Goal: Transaction & Acquisition: Purchase product/service

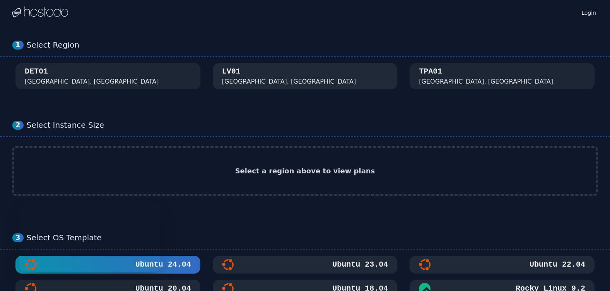
click at [280, 72] on div "[GEOGRAPHIC_DATA], [GEOGRAPHIC_DATA]" at bounding box center [305, 76] width 166 height 20
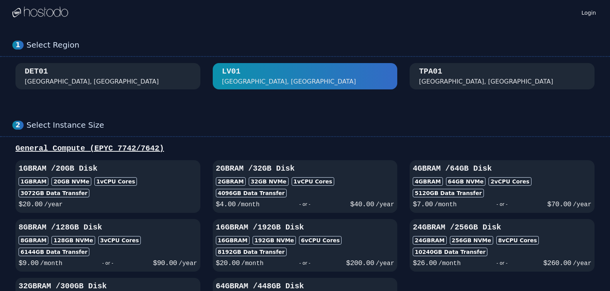
click at [341, 110] on div "2 Select Instance Size General Compute (EPYC 7742/7642) 1GB RAM / 20 GB Disk 1G…" at bounding box center [305, 225] width 610 height 241
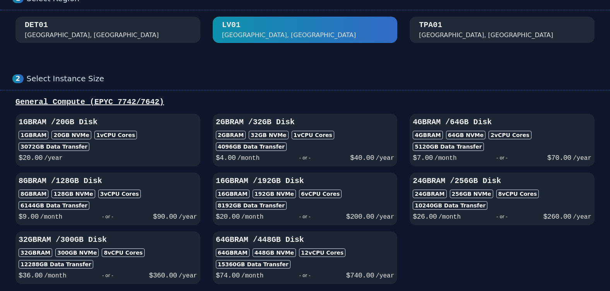
scroll to position [77, 0]
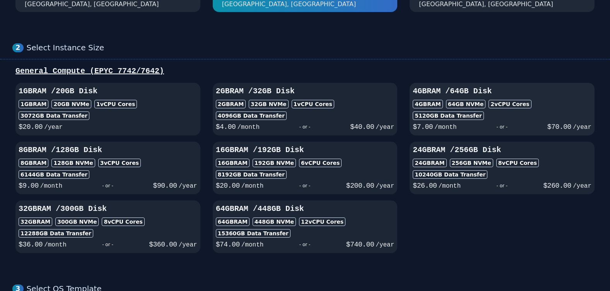
click at [479, 106] on div "4GB RAM 64 GB NVMe 2 vCPU Cores" at bounding box center [502, 104] width 179 height 9
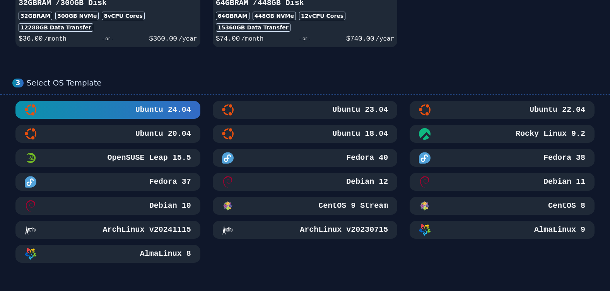
scroll to position [309, 0]
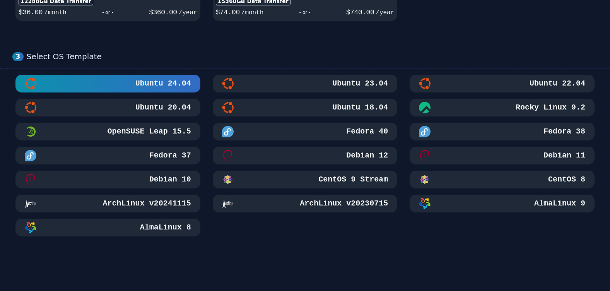
click at [509, 200] on div "AlmaLinux 9" at bounding box center [502, 204] width 166 height 12
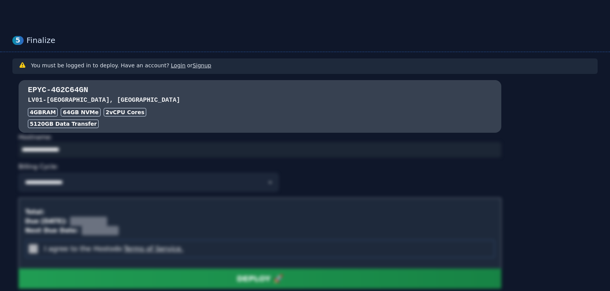
scroll to position [551, 0]
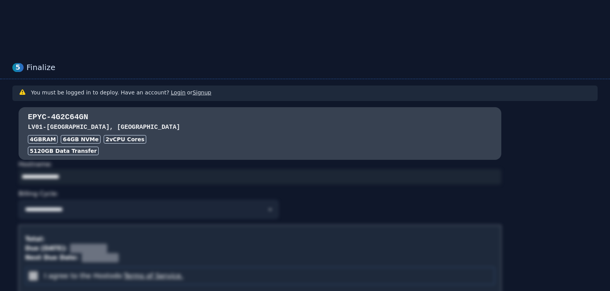
click at [171, 93] on link "Login" at bounding box center [178, 92] width 15 height 6
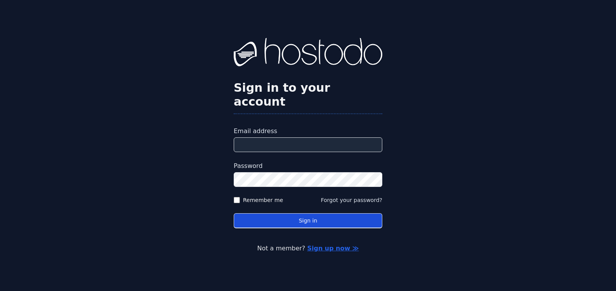
type input "**********"
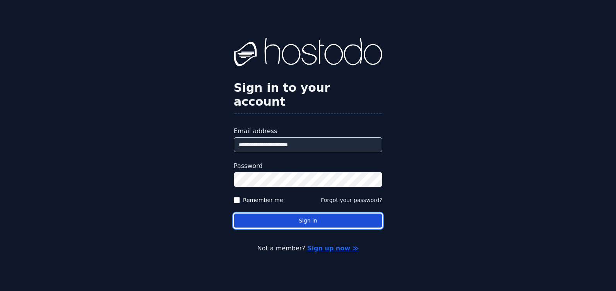
click at [300, 215] on button "Sign in" at bounding box center [308, 220] width 149 height 15
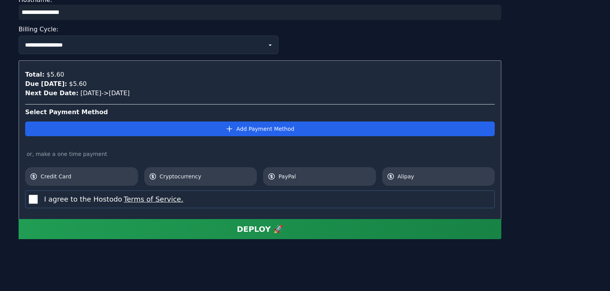
scroll to position [779, 0]
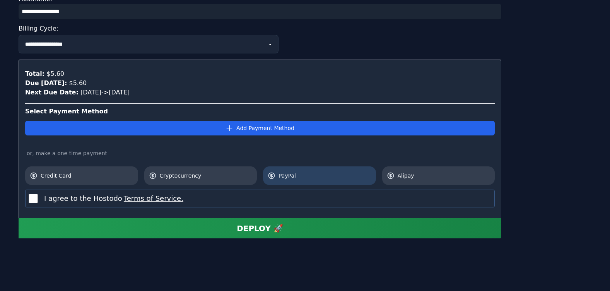
click at [289, 179] on span "PayPal" at bounding box center [324, 176] width 93 height 8
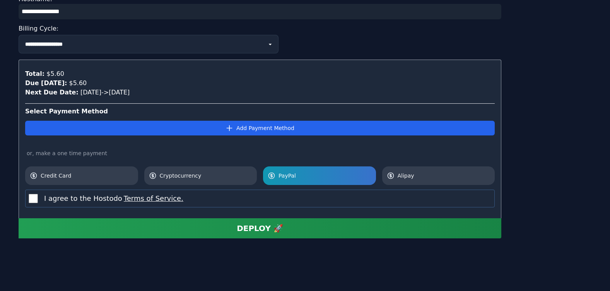
click at [252, 230] on div "DEPLOY 🚀" at bounding box center [260, 228] width 46 height 11
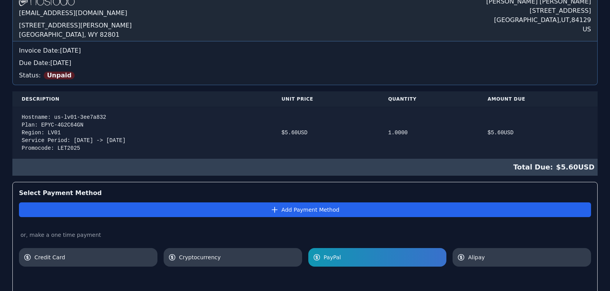
scroll to position [155, 0]
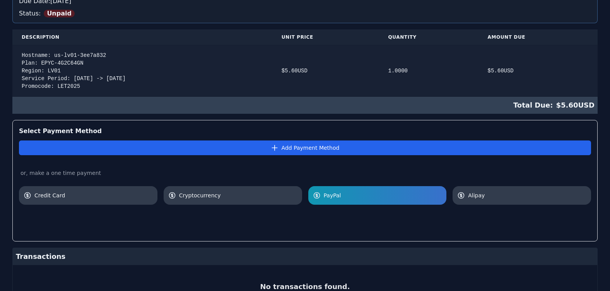
click at [70, 87] on div "Hostname: us-lv01-3ee7a832 Plan: EPYC-4G2C64GN Region: LV01 Service Period: 08/…" at bounding box center [142, 70] width 241 height 39
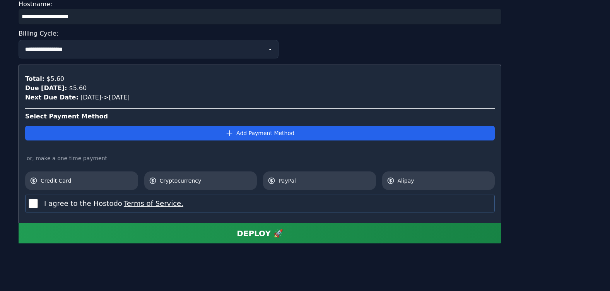
scroll to position [779, 0]
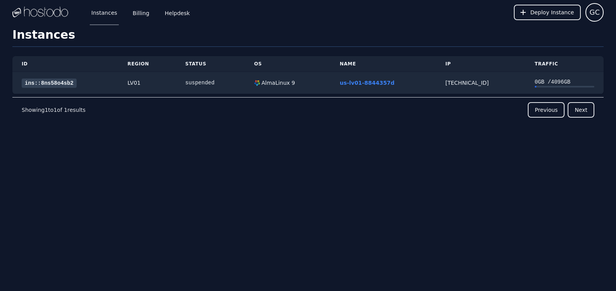
click at [244, 38] on h1 "Instances" at bounding box center [307, 37] width 591 height 19
click at [560, 85] on div "0 GB / 4096 GB" at bounding box center [564, 82] width 60 height 8
click at [144, 11] on link "Billing" at bounding box center [141, 13] width 20 height 26
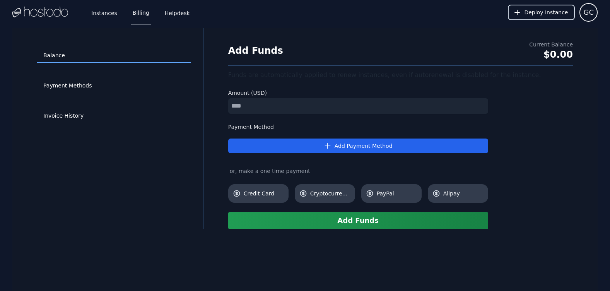
click at [546, 14] on span "Deploy Instance" at bounding box center [546, 13] width 44 height 8
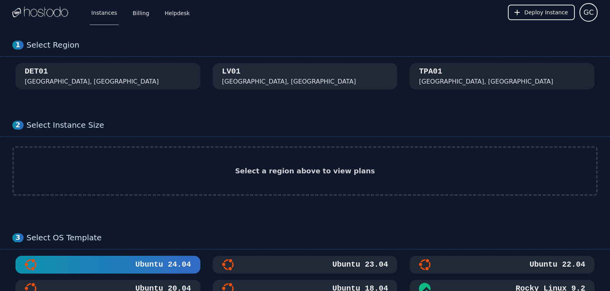
click at [326, 73] on div "[GEOGRAPHIC_DATA], [GEOGRAPHIC_DATA]" at bounding box center [305, 76] width 166 height 20
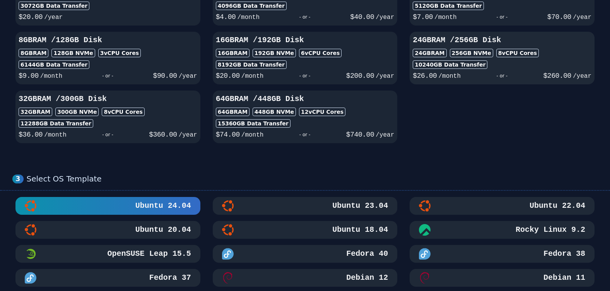
scroll to position [152, 0]
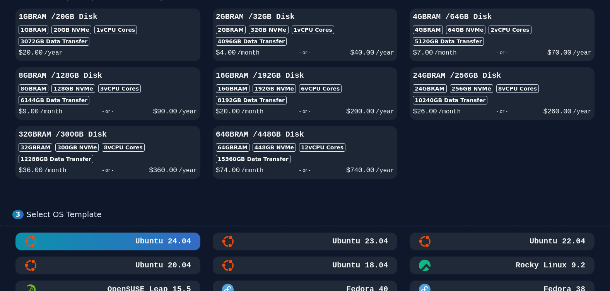
click at [489, 28] on div "2 vCPU Cores" at bounding box center [509, 30] width 43 height 9
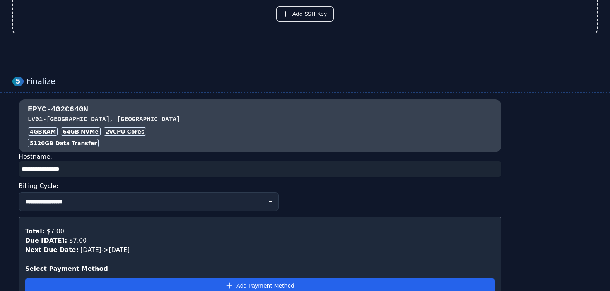
scroll to position [732, 0]
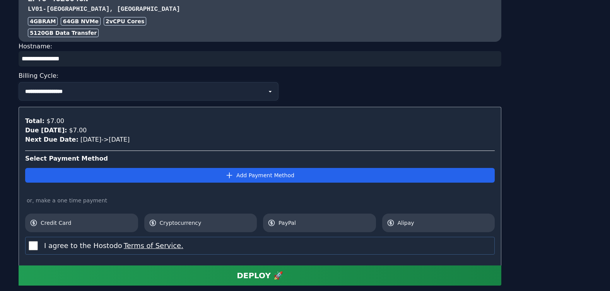
click at [154, 91] on select "**********" at bounding box center [149, 91] width 260 height 19
select select "********"
click at [19, 82] on select "**********" at bounding box center [149, 91] width 260 height 19
select select "********"
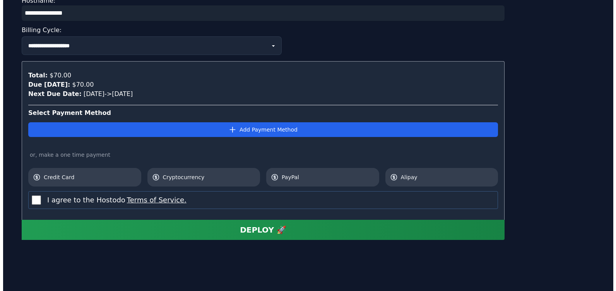
scroll to position [779, 0]
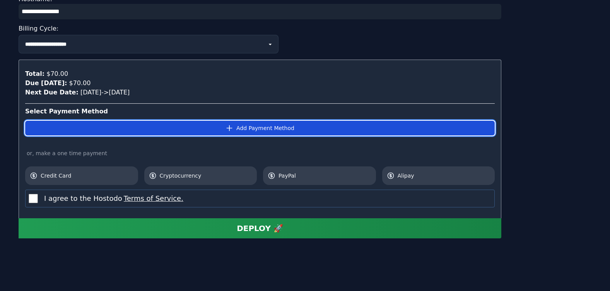
click at [268, 126] on button "Add Payment Method" at bounding box center [259, 128] width 469 height 15
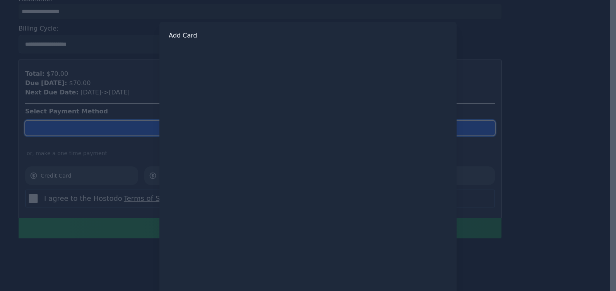
scroll to position [72, 0]
